Goal: Book appointment/travel/reservation

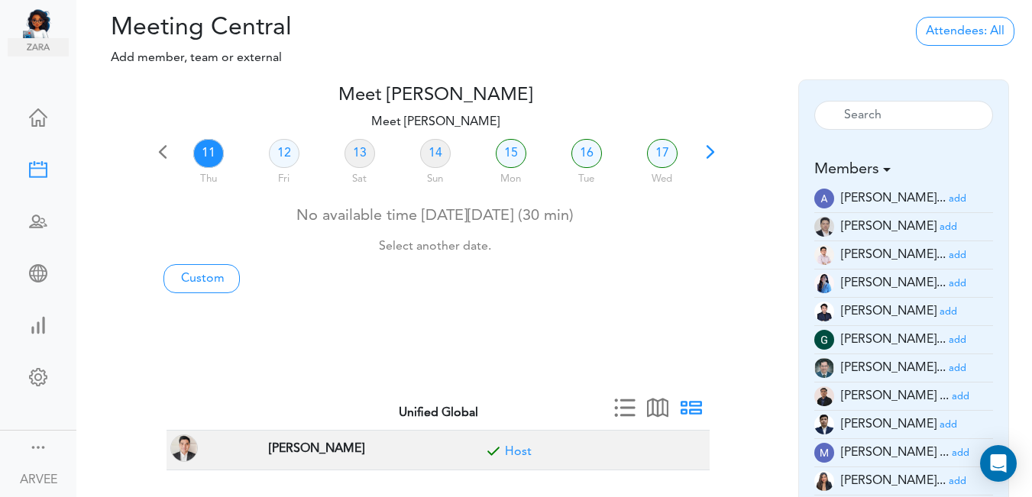
scroll to position [44, 0]
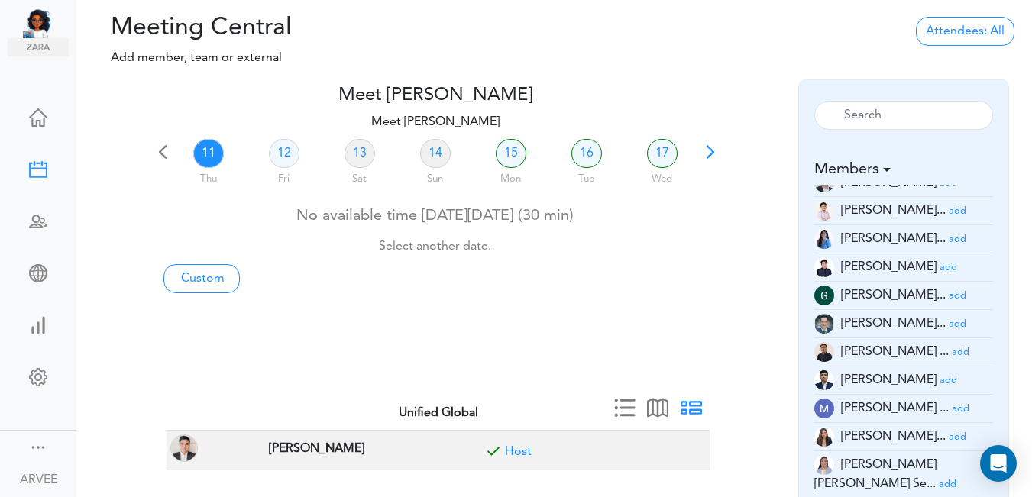
click at [210, 150] on link "11" at bounding box center [208, 153] width 31 height 29
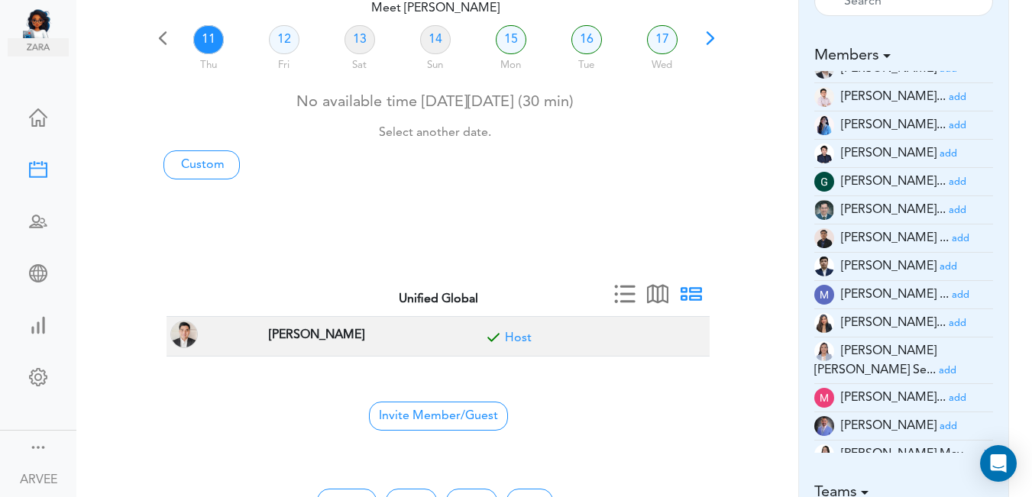
scroll to position [82, 0]
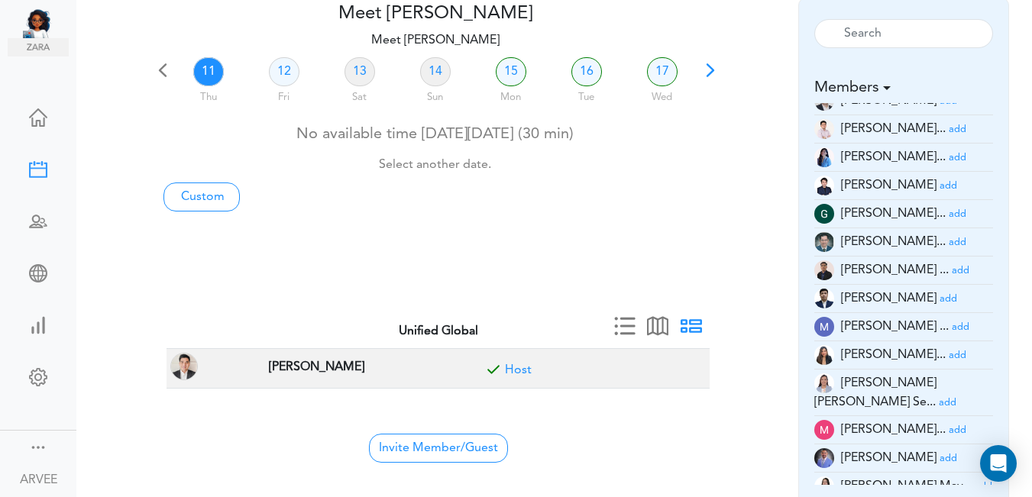
click at [1029, 86] on div "Meet [PERSON_NAME] team->name team->description at client_name" at bounding box center [553, 246] width 955 height 497
click at [200, 68] on link "11" at bounding box center [208, 71] width 31 height 29
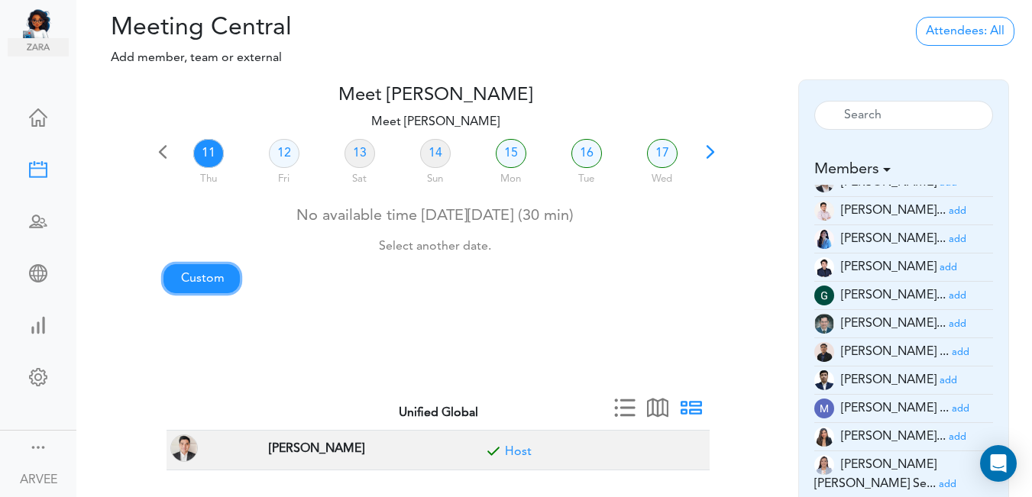
click at [209, 279] on link "Custom" at bounding box center [201, 278] width 76 height 29
type input "Meet [PERSON_NAME]"
type input "[URL][DOMAIN_NAME][SECURITY_DATA]"
type input "[DATE]T15:00"
type input "[DATE]T15:30"
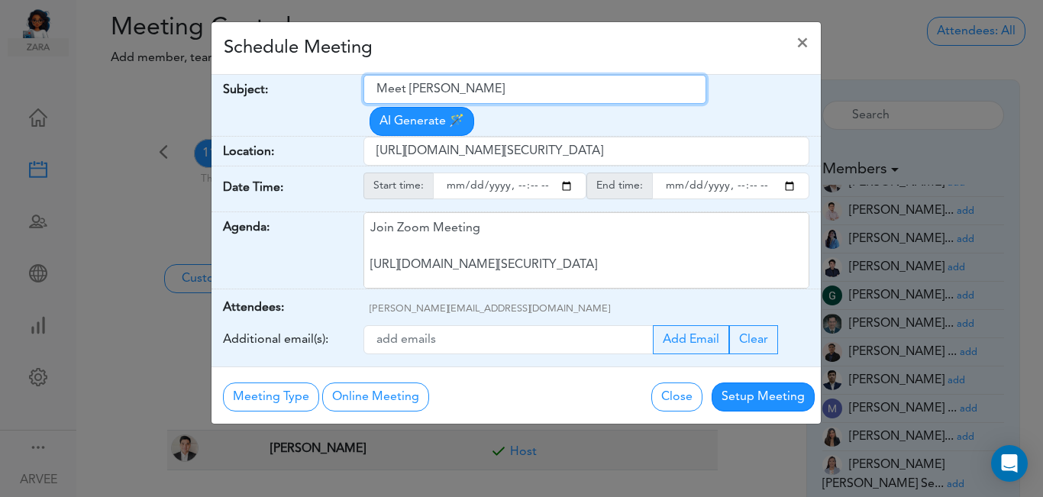
drag, startPoint x: 380, startPoint y: 87, endPoint x: 514, endPoint y: 93, distance: 134.5
click at [514, 93] on input "Meet [PERSON_NAME]" at bounding box center [534, 89] width 343 height 29
type input "Internal: [PERSON_NAME]"
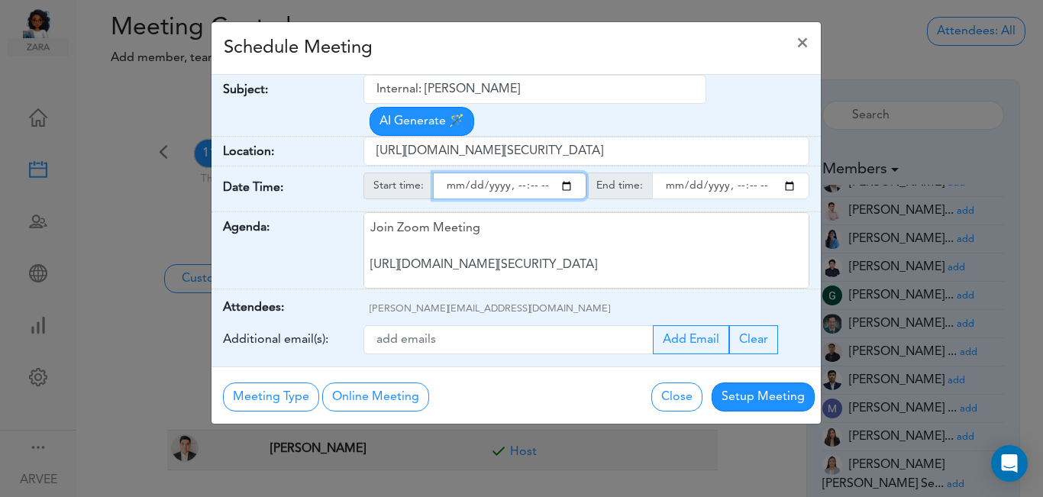
click at [566, 173] on input "starttime" at bounding box center [509, 186] width 153 height 27
click at [529, 173] on input "starttime" at bounding box center [509, 186] width 153 height 27
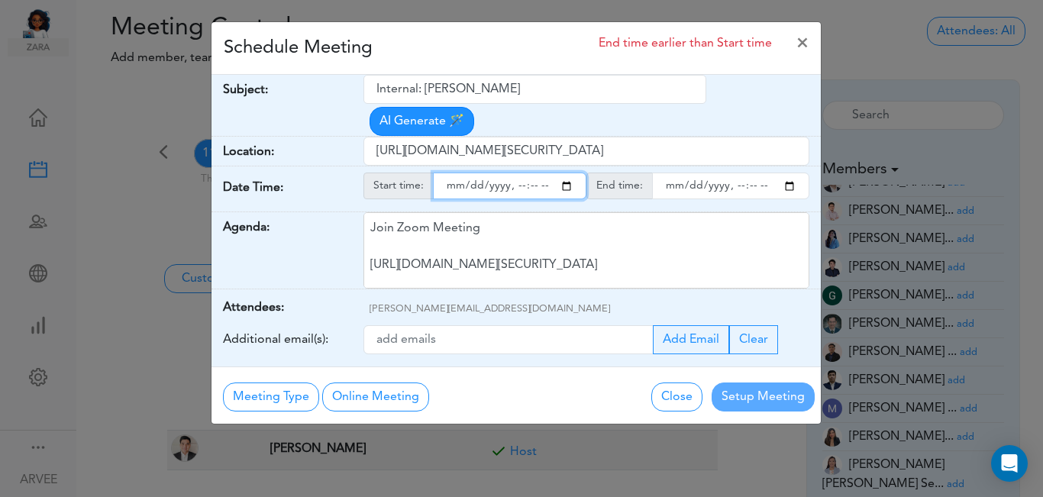
type input "[DATE]T17:05"
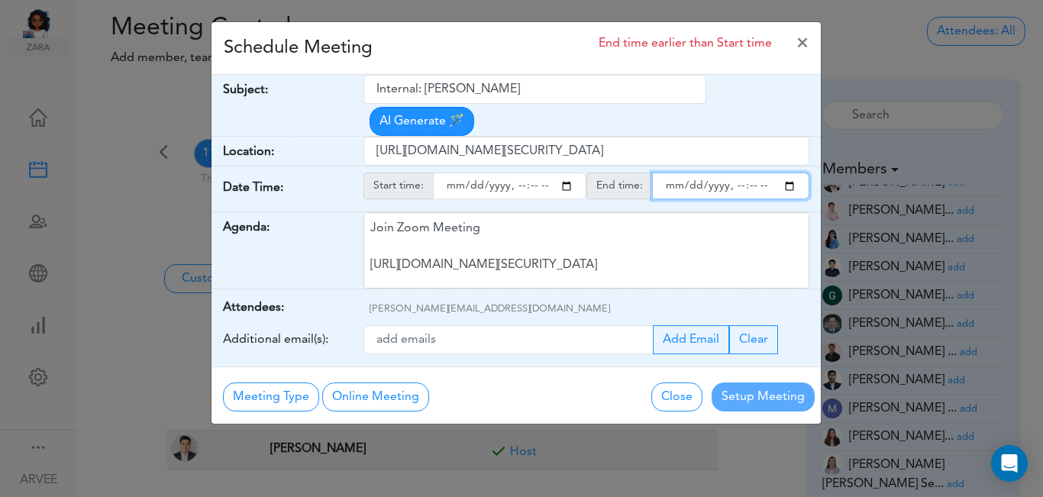
click at [792, 173] on input "endtime" at bounding box center [730, 186] width 157 height 27
click at [754, 173] on input "endtime" at bounding box center [730, 186] width 157 height 27
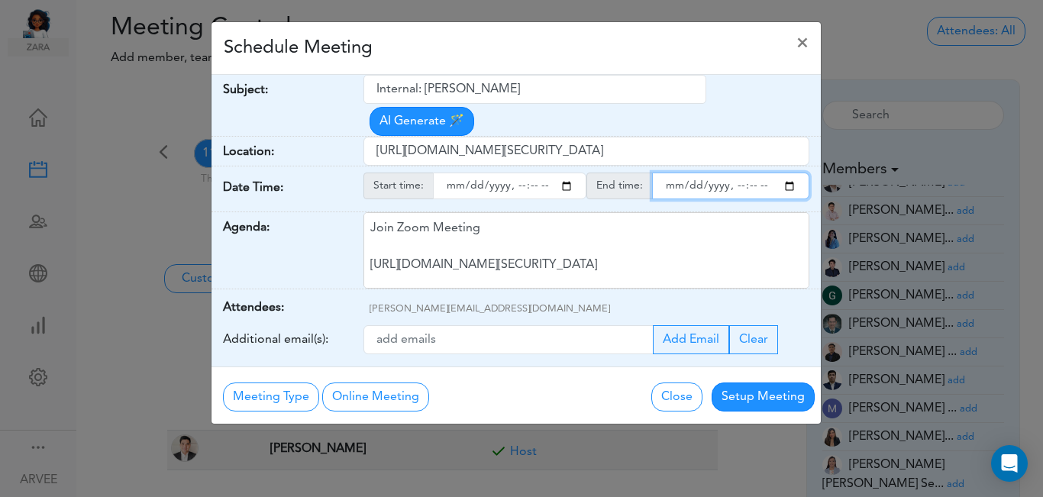
type input "[DATE]T18:00"
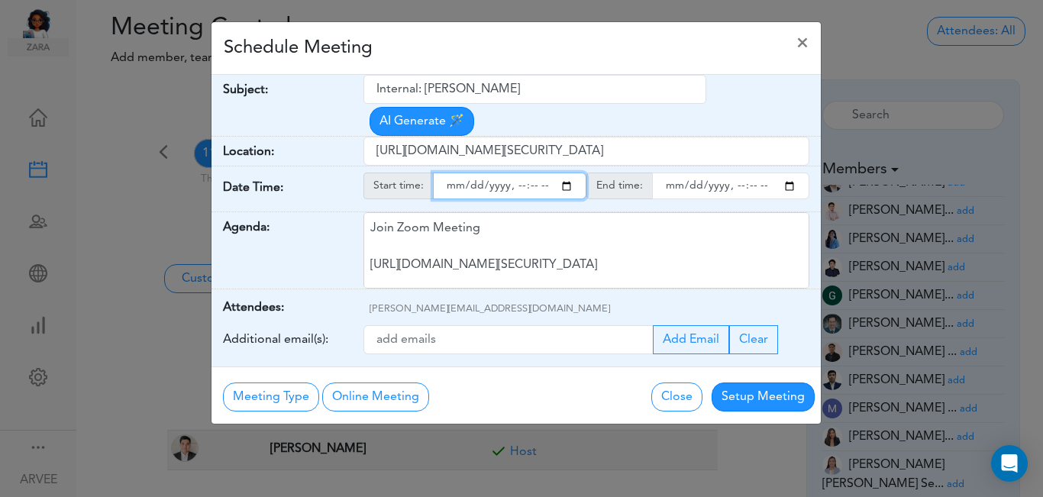
click at [529, 173] on input "starttime" at bounding box center [509, 186] width 153 height 27
type input "[DATE]T17:45"
click at [533, 51] on div "Schedule Meeting ×" at bounding box center [516, 48] width 609 height 53
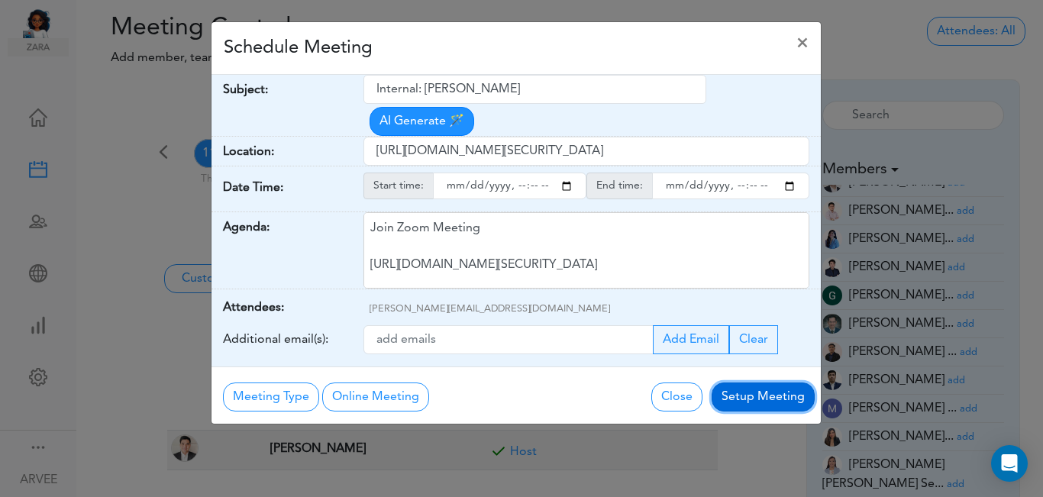
click at [767, 383] on button "Setup Meeting" at bounding box center [763, 397] width 103 height 29
